Goal: Check status: Check status

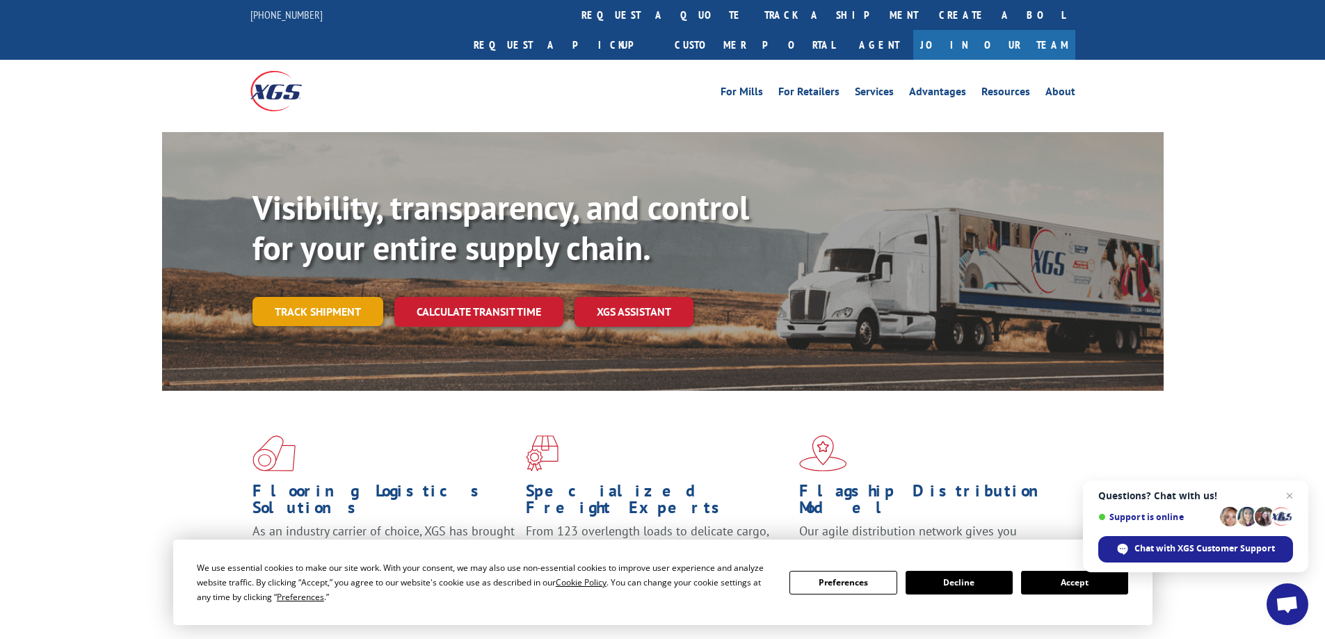
click at [331, 297] on link "Track shipment" at bounding box center [318, 311] width 131 height 29
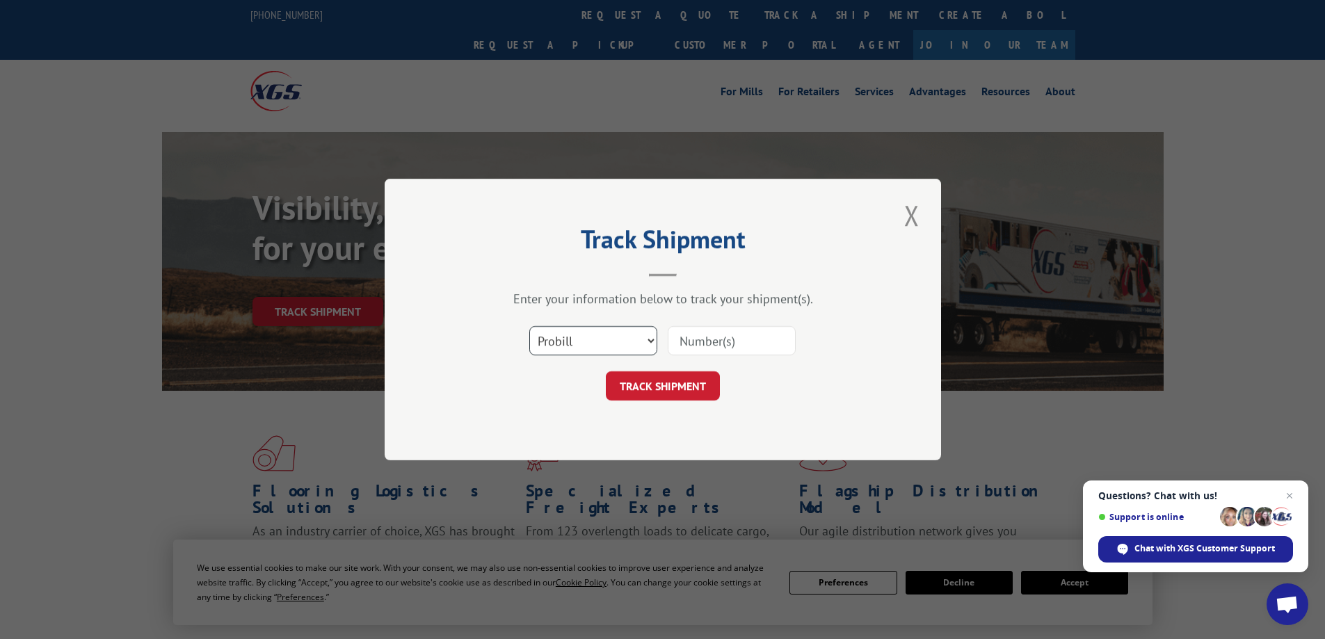
click at [582, 336] on select "Select category... Probill BOL PO" at bounding box center [593, 340] width 128 height 29
click at [679, 339] on input at bounding box center [732, 340] width 128 height 29
paste input "714731613630"
type input "714731613630"
click at [670, 385] on button "TRACK SHIPMENT" at bounding box center [663, 385] width 114 height 29
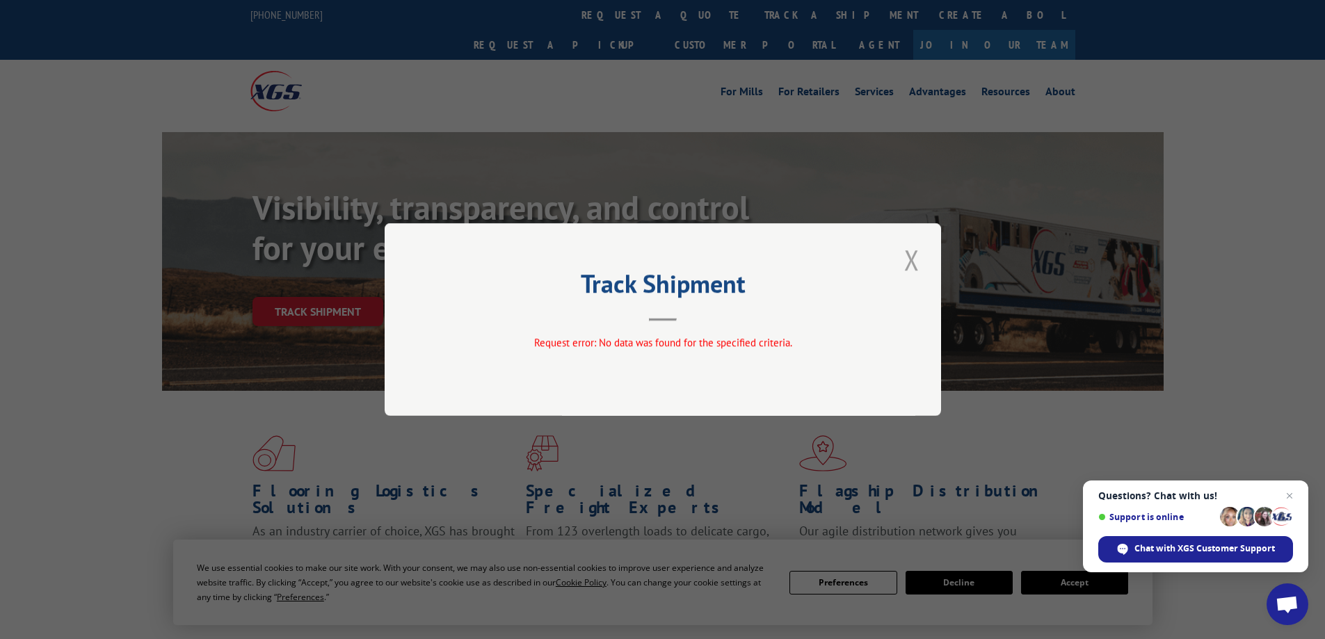
click at [915, 262] on button "Close modal" at bounding box center [912, 260] width 24 height 38
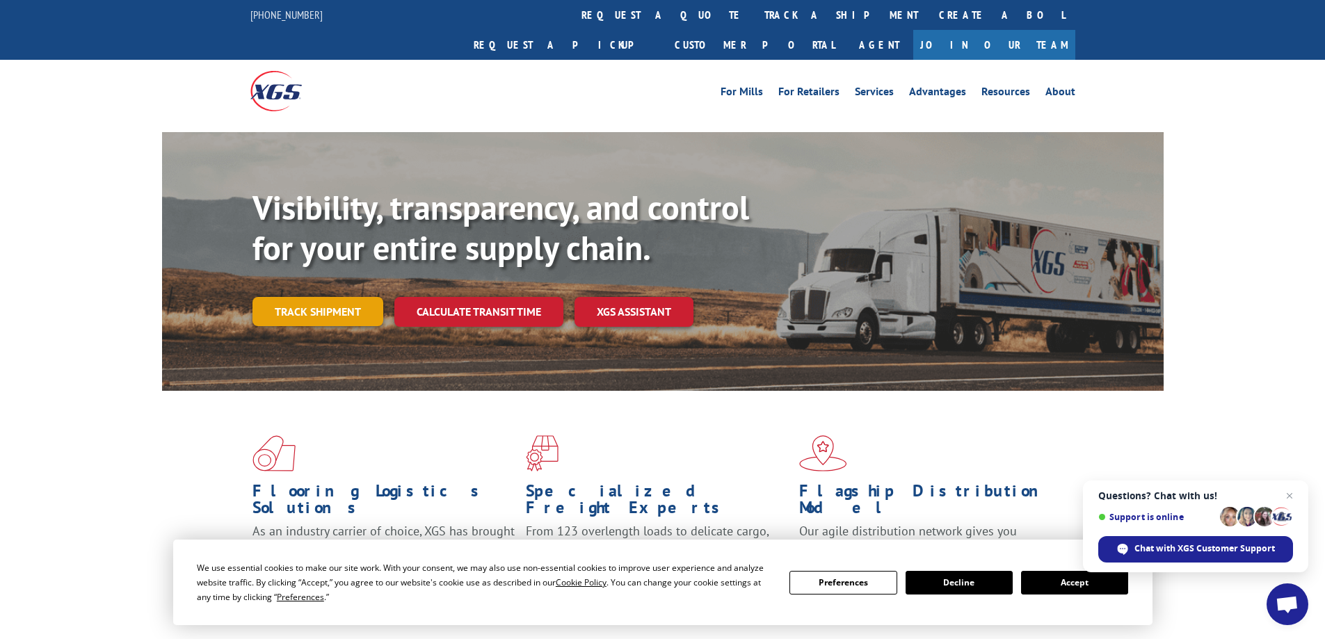
click at [353, 297] on link "Track shipment" at bounding box center [318, 311] width 131 height 29
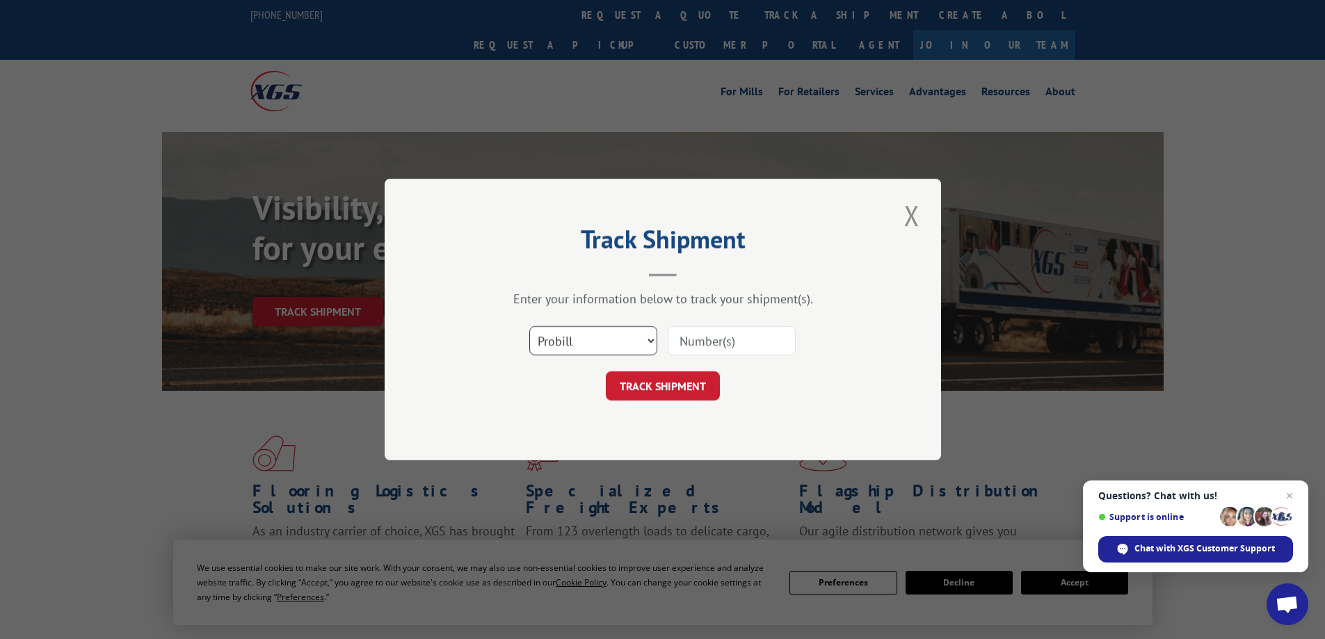
drag, startPoint x: 598, startPoint y: 344, endPoint x: 587, endPoint y: 354, distance: 14.8
click at [598, 344] on select "Select category... Probill BOL PO" at bounding box center [593, 340] width 128 height 29
select select "bol"
click at [529, 326] on select "Select category... Probill BOL PO" at bounding box center [593, 340] width 128 height 29
click at [711, 337] on input at bounding box center [732, 340] width 128 height 29
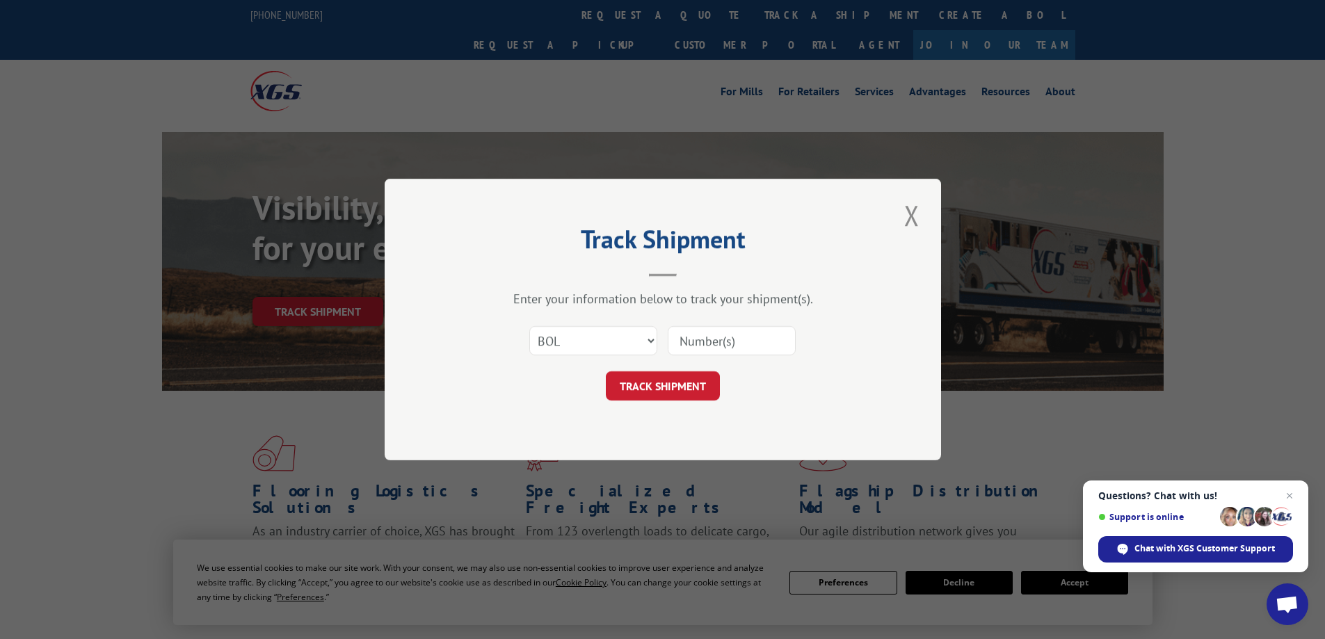
paste input "714731613630"
type input "714731613630"
click at [660, 393] on button "TRACK SHIPMENT" at bounding box center [663, 385] width 114 height 29
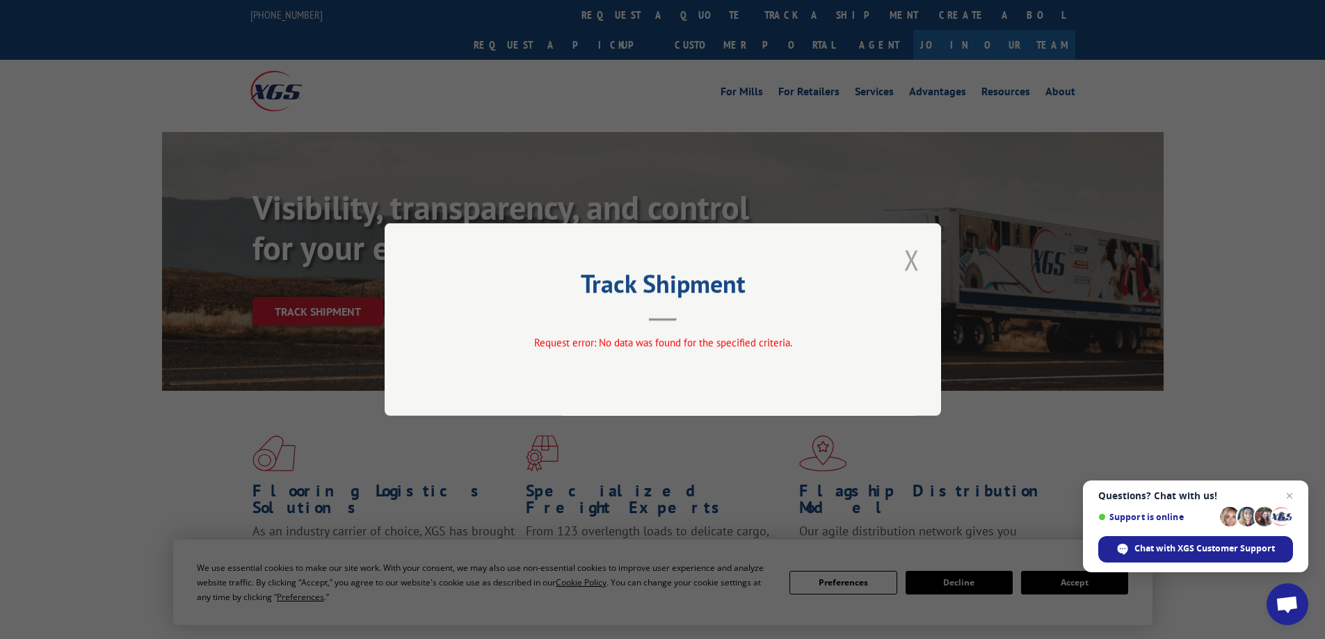
click at [911, 262] on button "Close modal" at bounding box center [912, 260] width 24 height 38
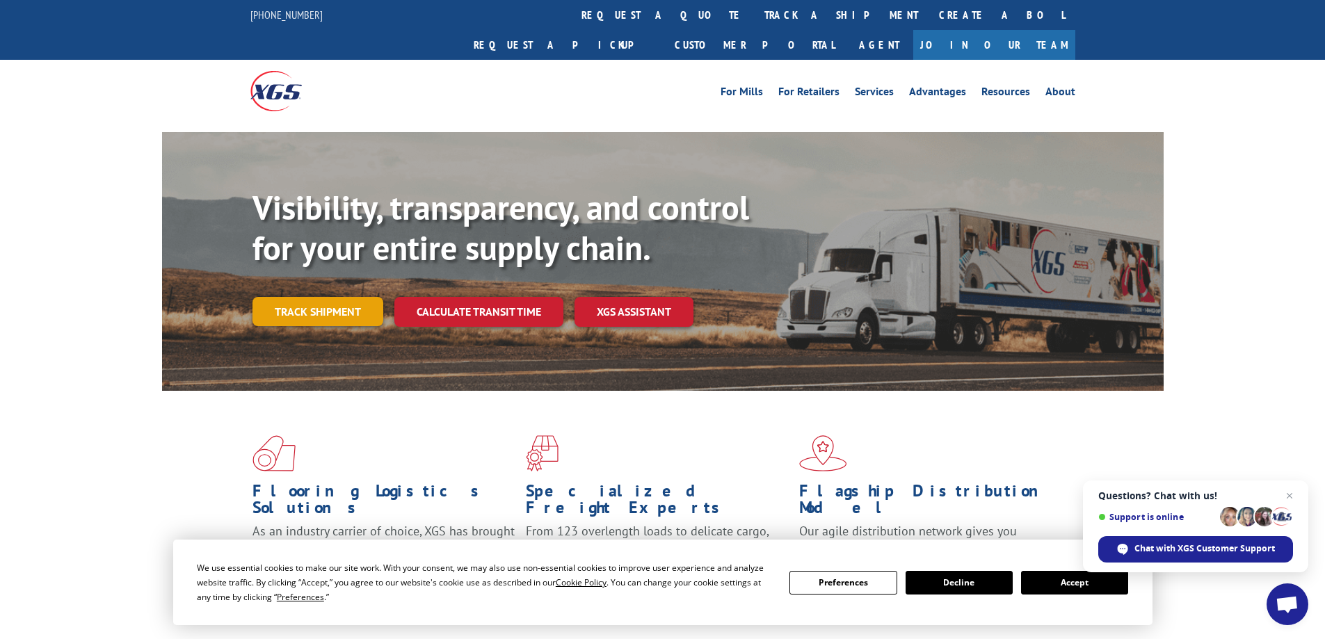
click at [266, 297] on link "Track shipment" at bounding box center [318, 311] width 131 height 29
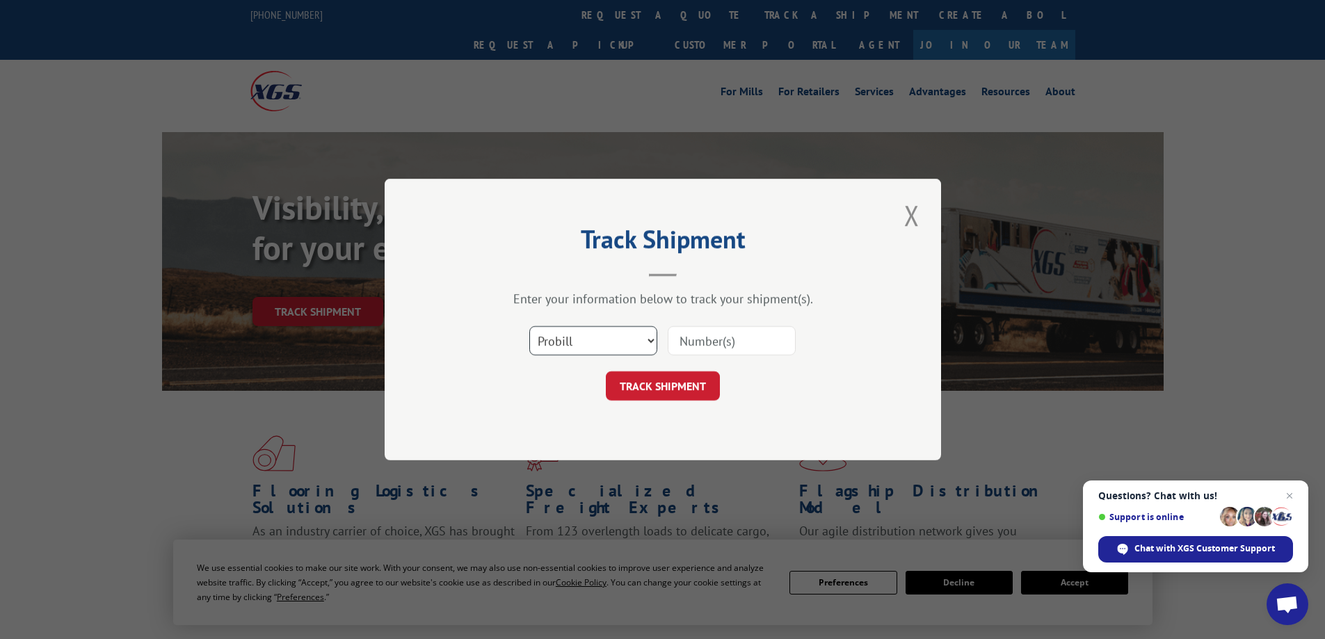
click at [617, 337] on select "Select category... Probill BOL PO" at bounding box center [593, 340] width 128 height 29
select select "po"
click at [529, 326] on select "Select category... Probill BOL PO" at bounding box center [593, 340] width 128 height 29
click at [697, 341] on input at bounding box center [732, 340] width 128 height 29
paste input "06539583"
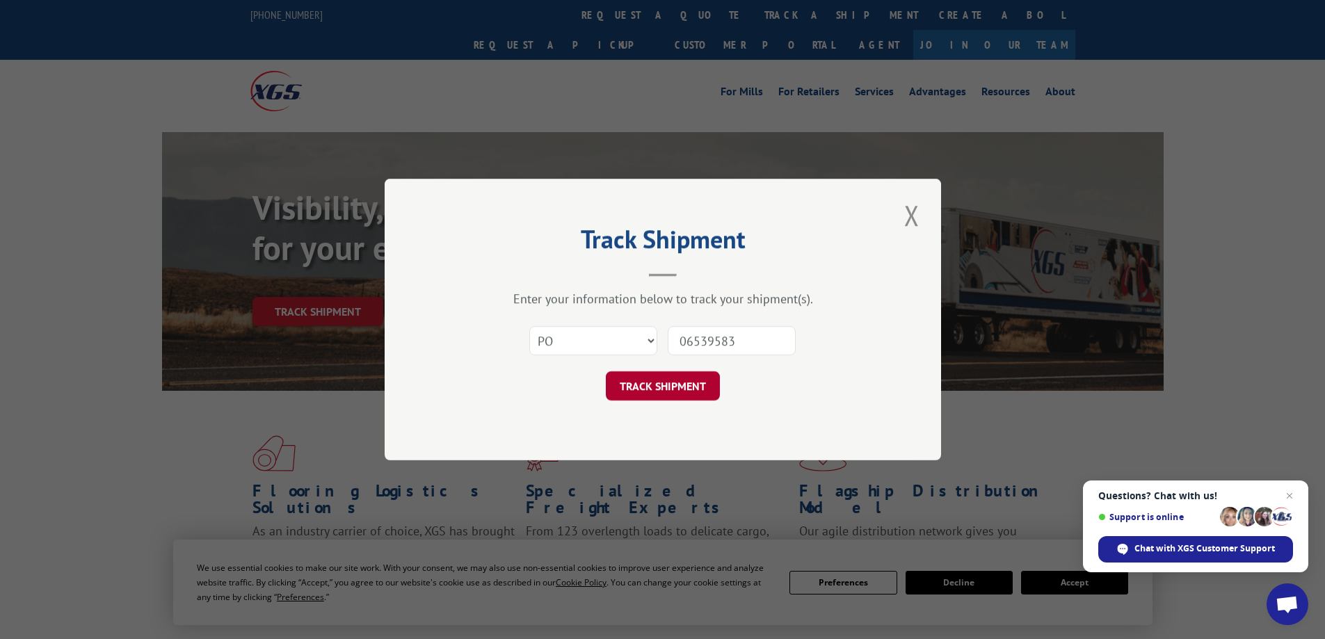
type input "06539583"
click at [696, 385] on button "TRACK SHIPMENT" at bounding box center [663, 385] width 114 height 29
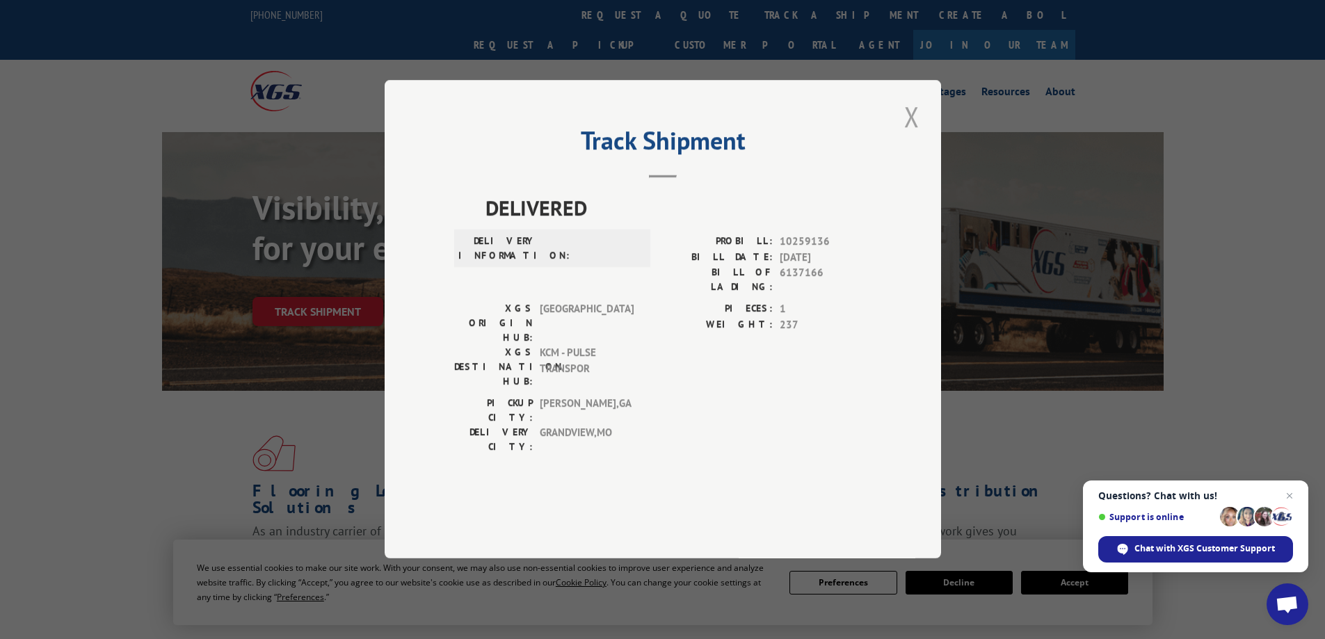
click at [915, 136] on button "Close modal" at bounding box center [912, 116] width 24 height 38
